Goal: Find specific page/section: Find specific page/section

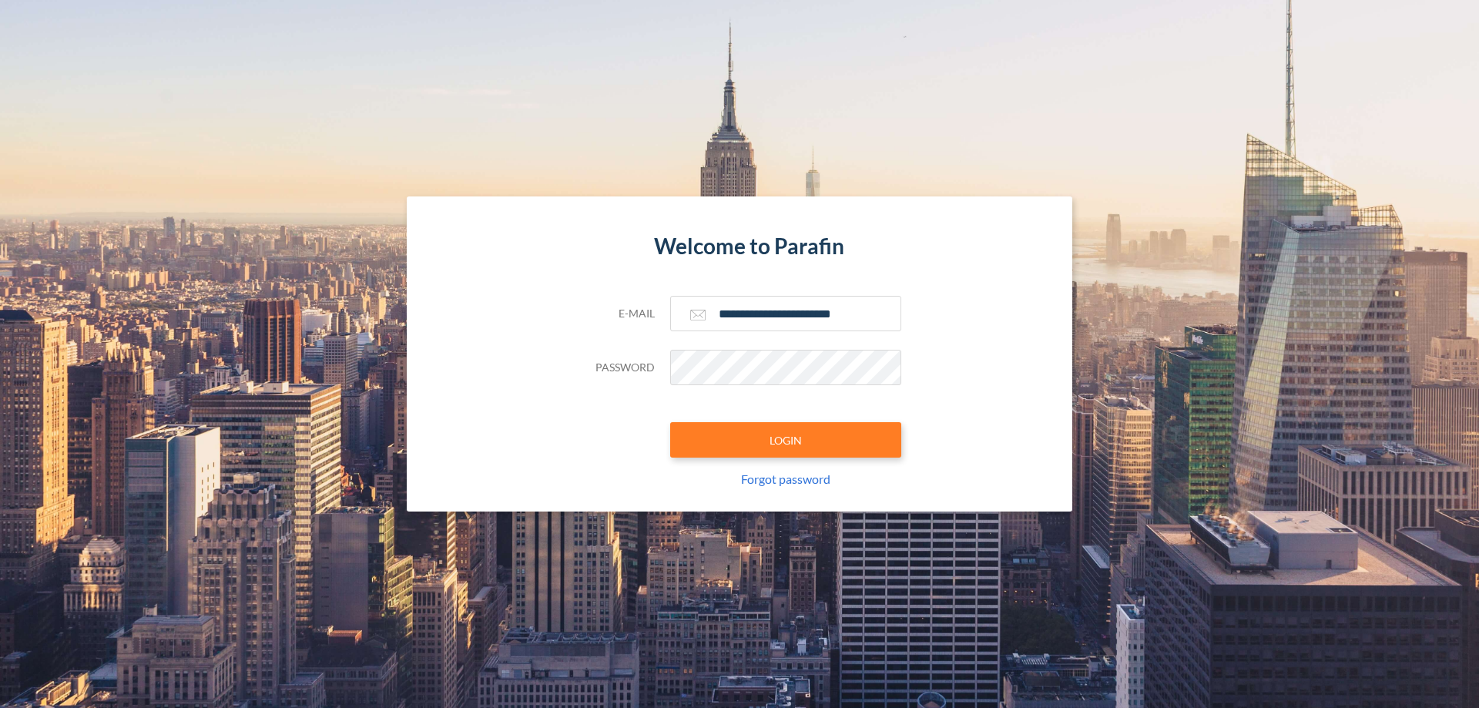
type input "**********"
click at [786, 440] on button "LOGIN" at bounding box center [785, 439] width 231 height 35
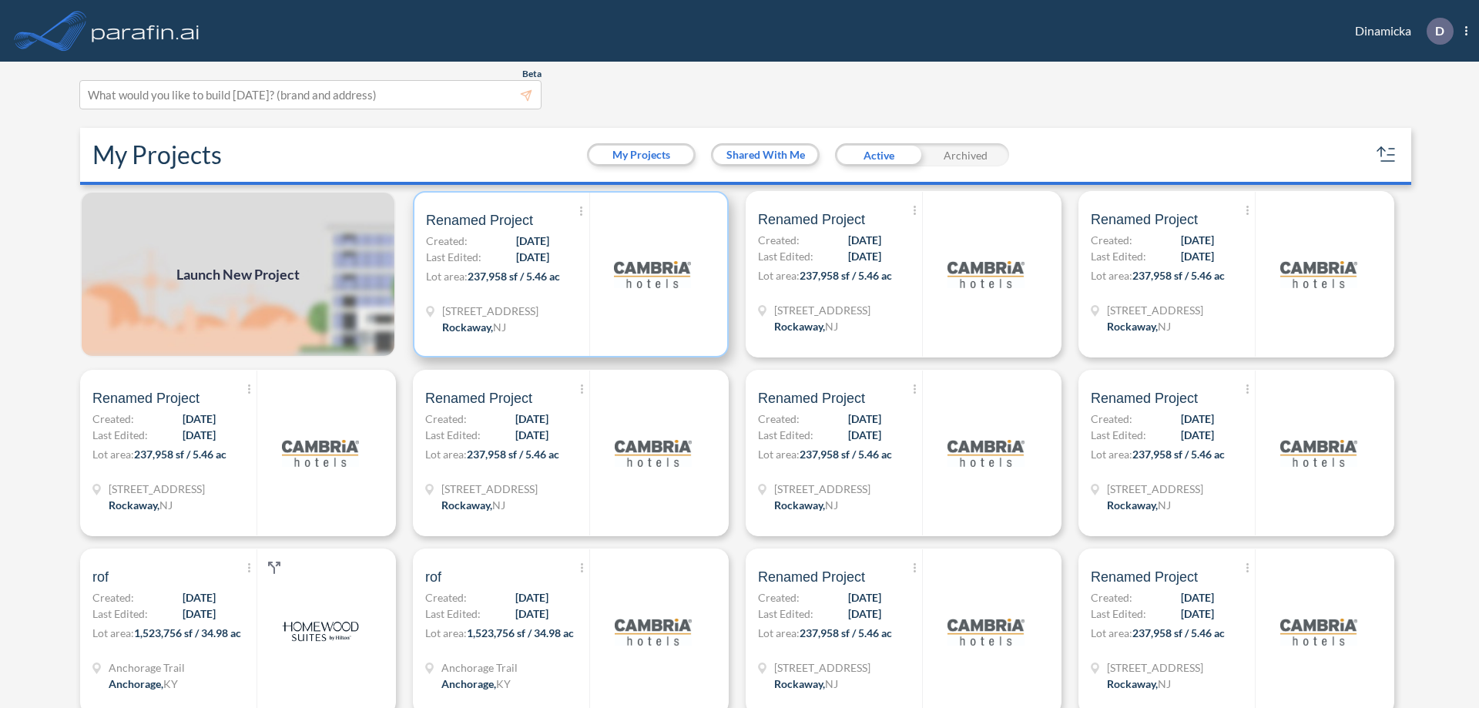
scroll to position [4, 0]
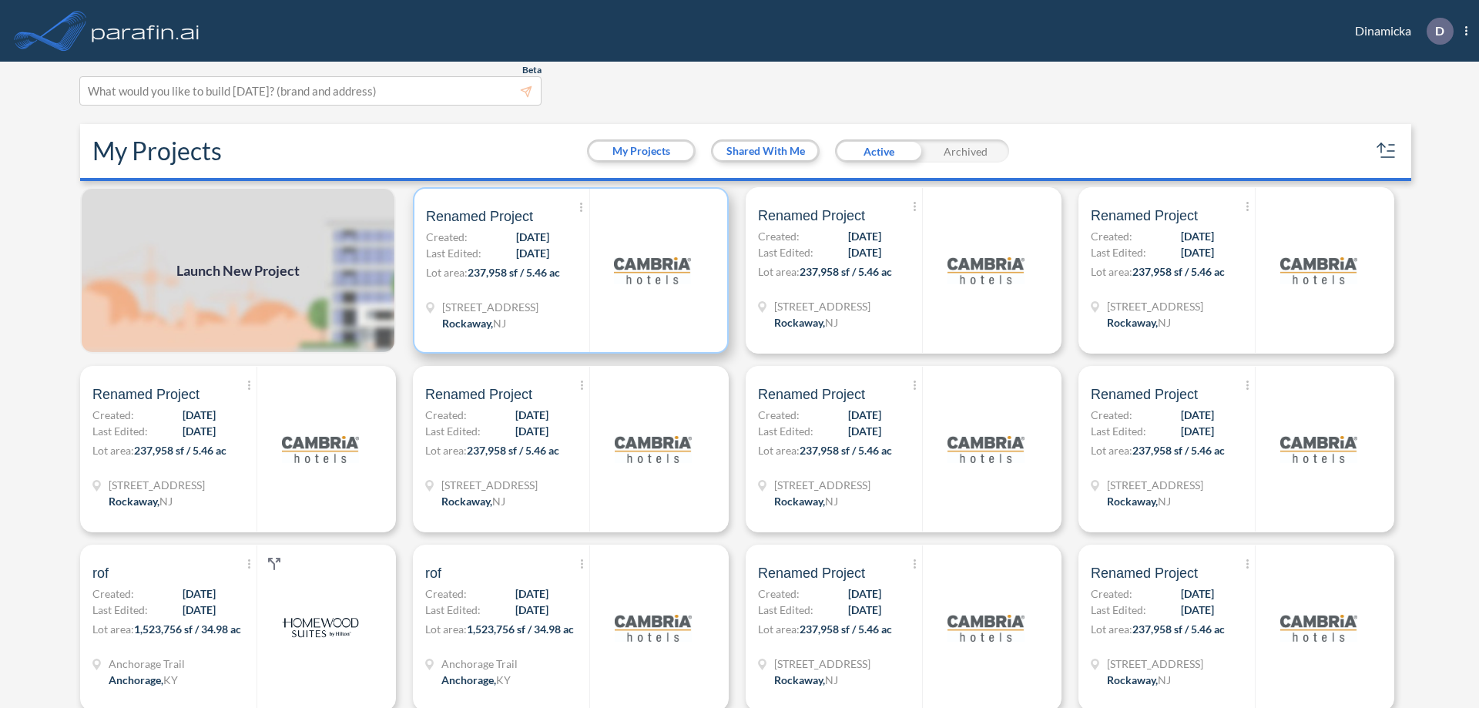
click at [568, 270] on p "Lot area: 237,958 sf / 5.46 ac" at bounding box center [507, 275] width 163 height 22
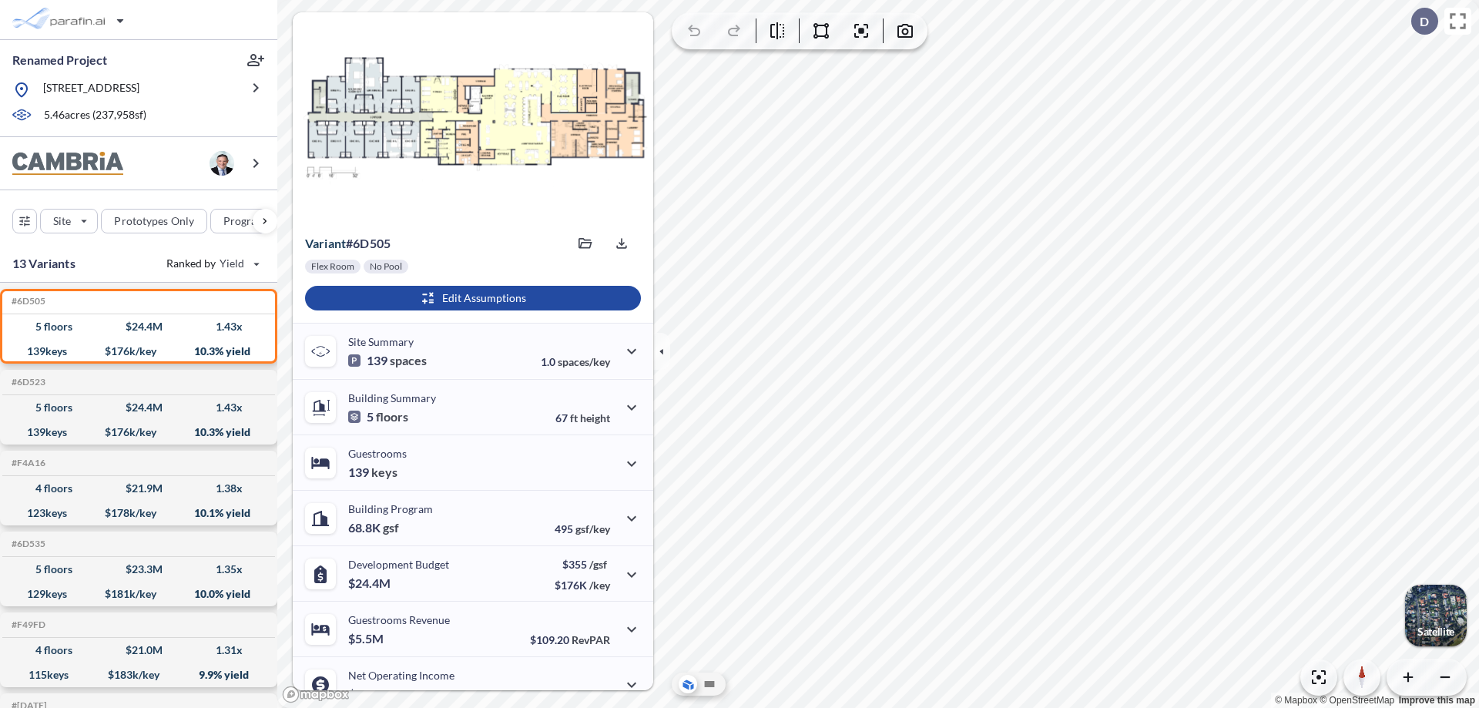
scroll to position [78, 0]
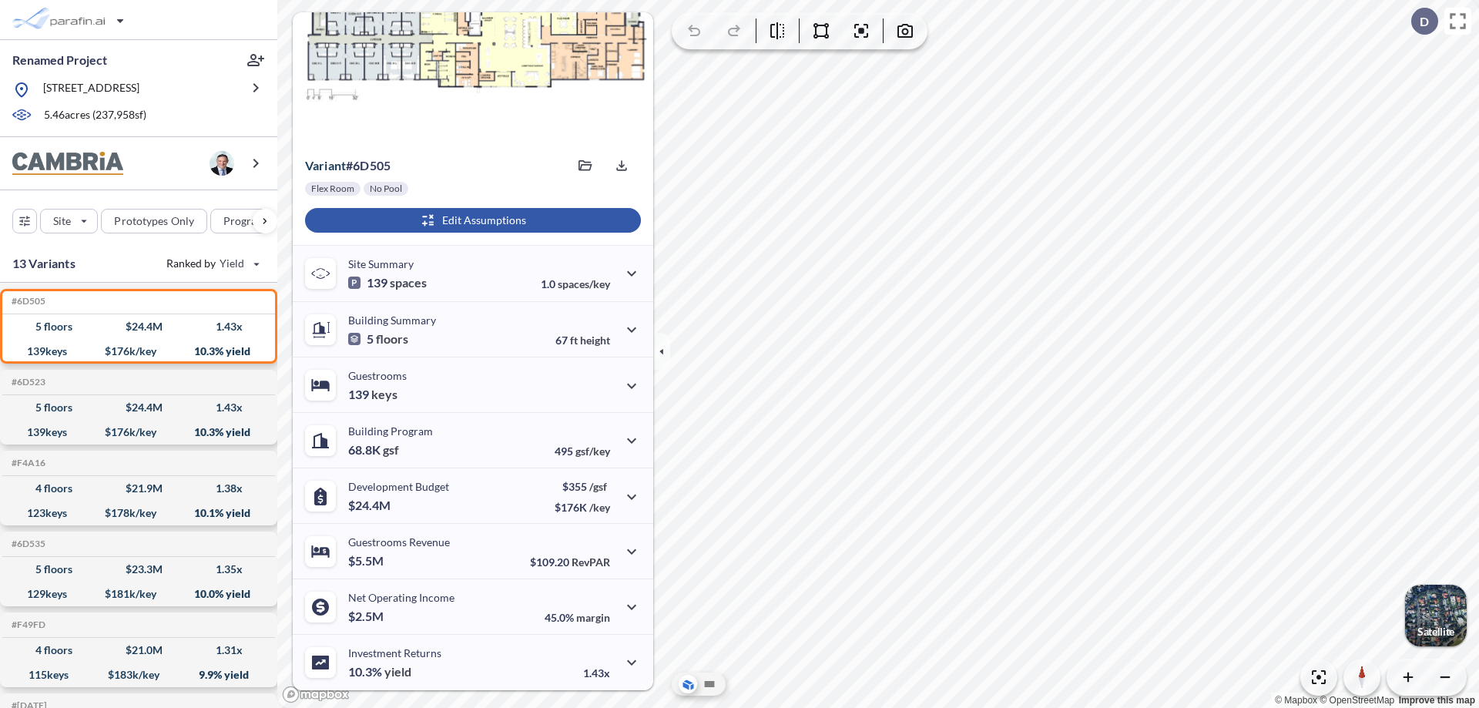
click at [471, 220] on div "button" at bounding box center [473, 220] width 336 height 25
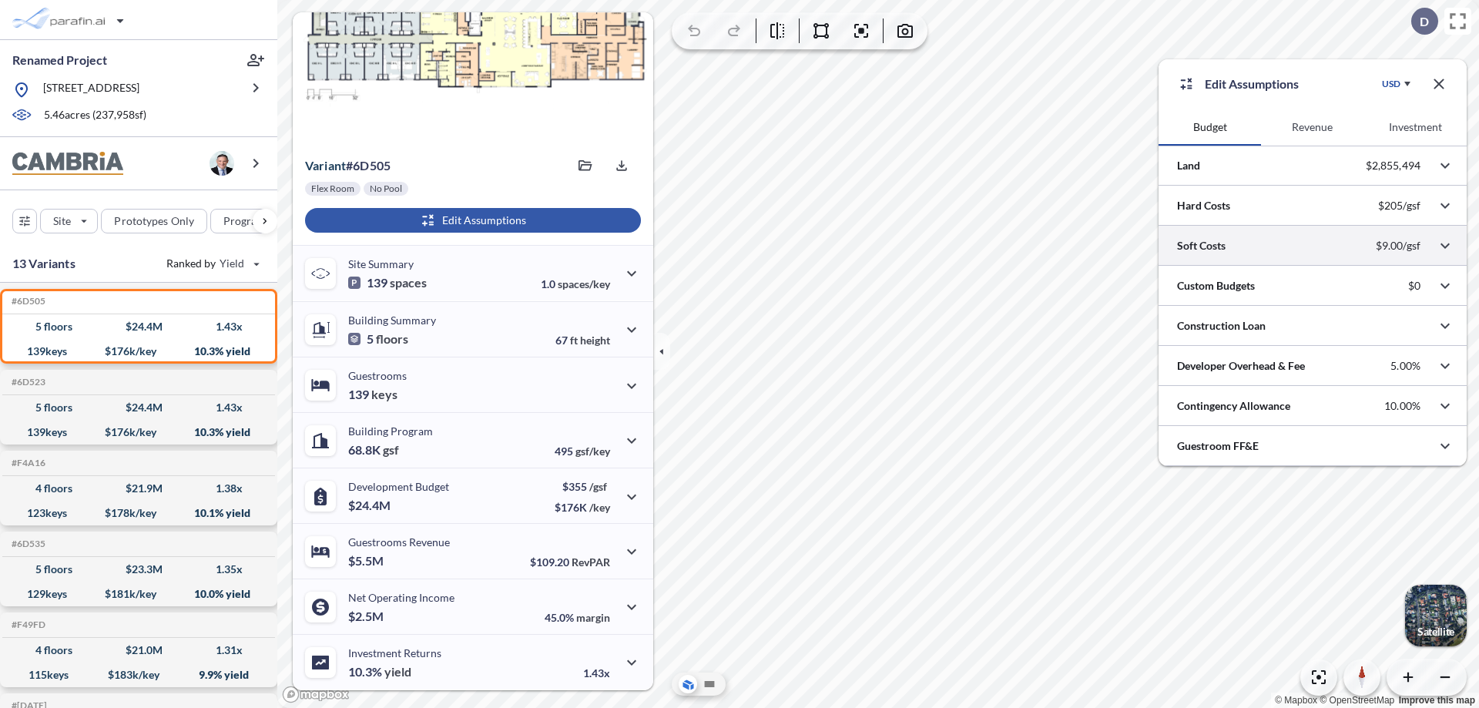
click at [1312, 246] on div at bounding box center [1312, 245] width 308 height 39
